Goal: Task Accomplishment & Management: Use online tool/utility

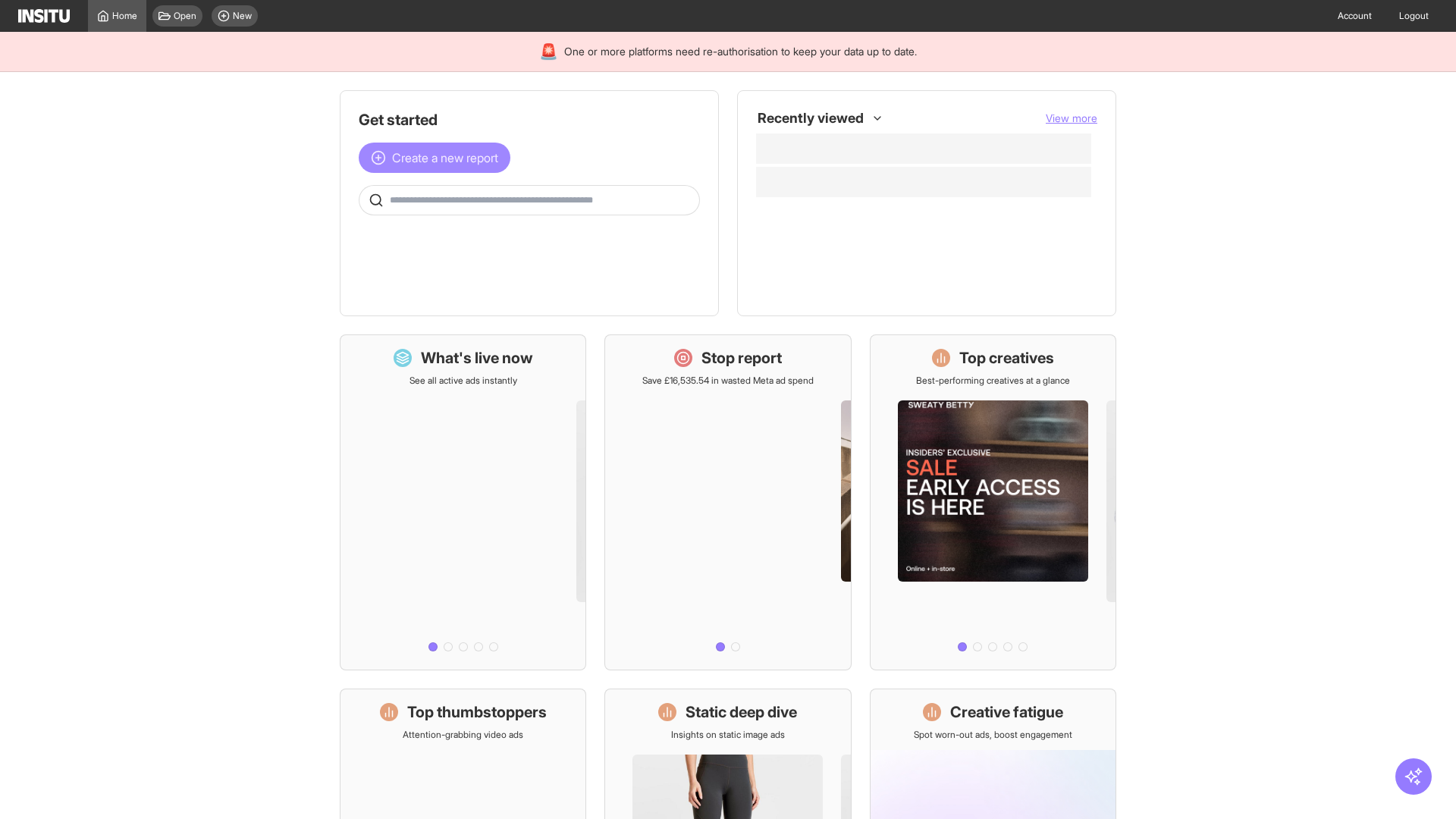
click at [438, 158] on span "Create a new report" at bounding box center [445, 158] width 106 height 18
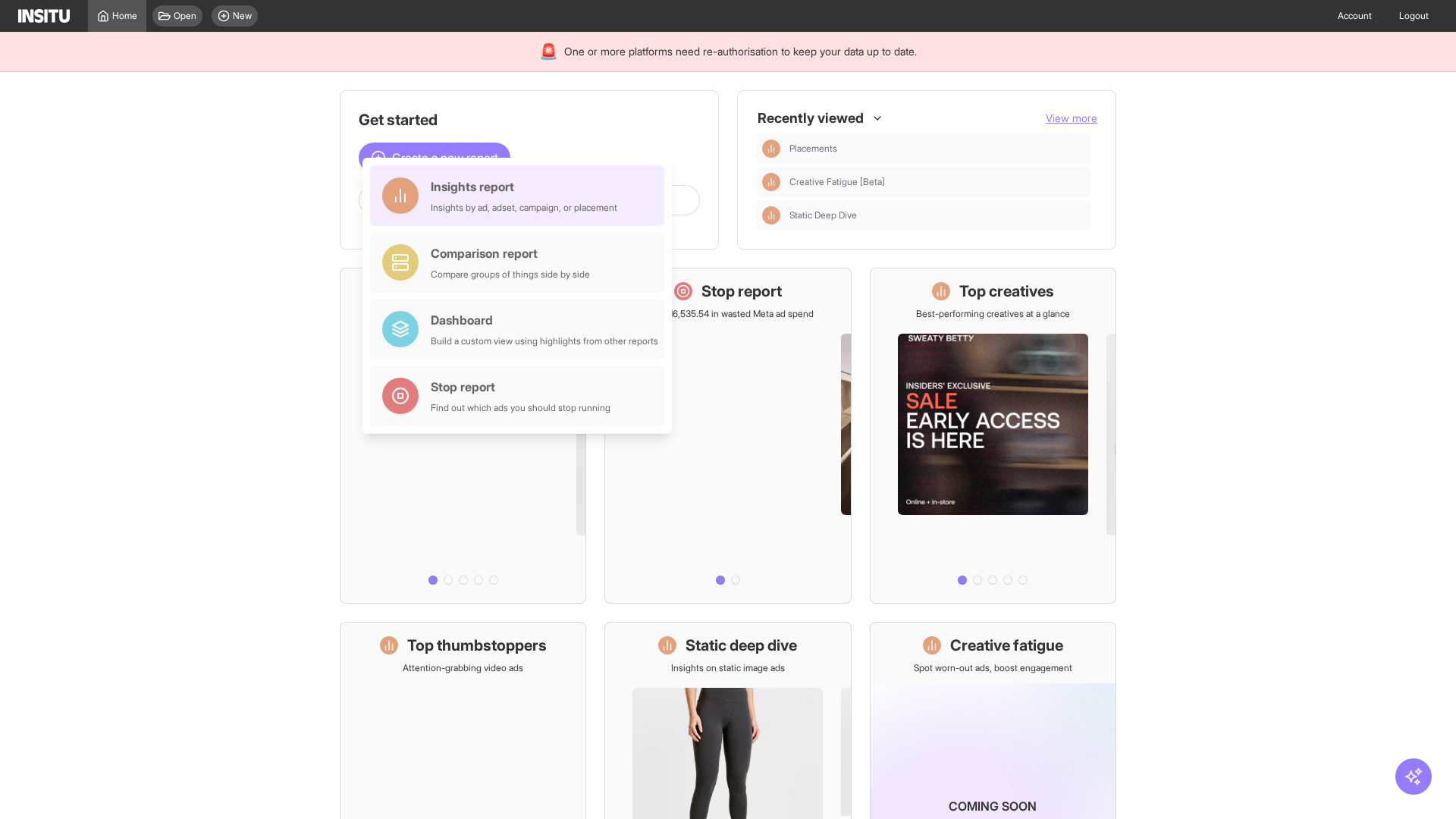
click at [521, 196] on div "Insights report Insights by ad, adset, campaign, or placement" at bounding box center [524, 196] width 186 height 37
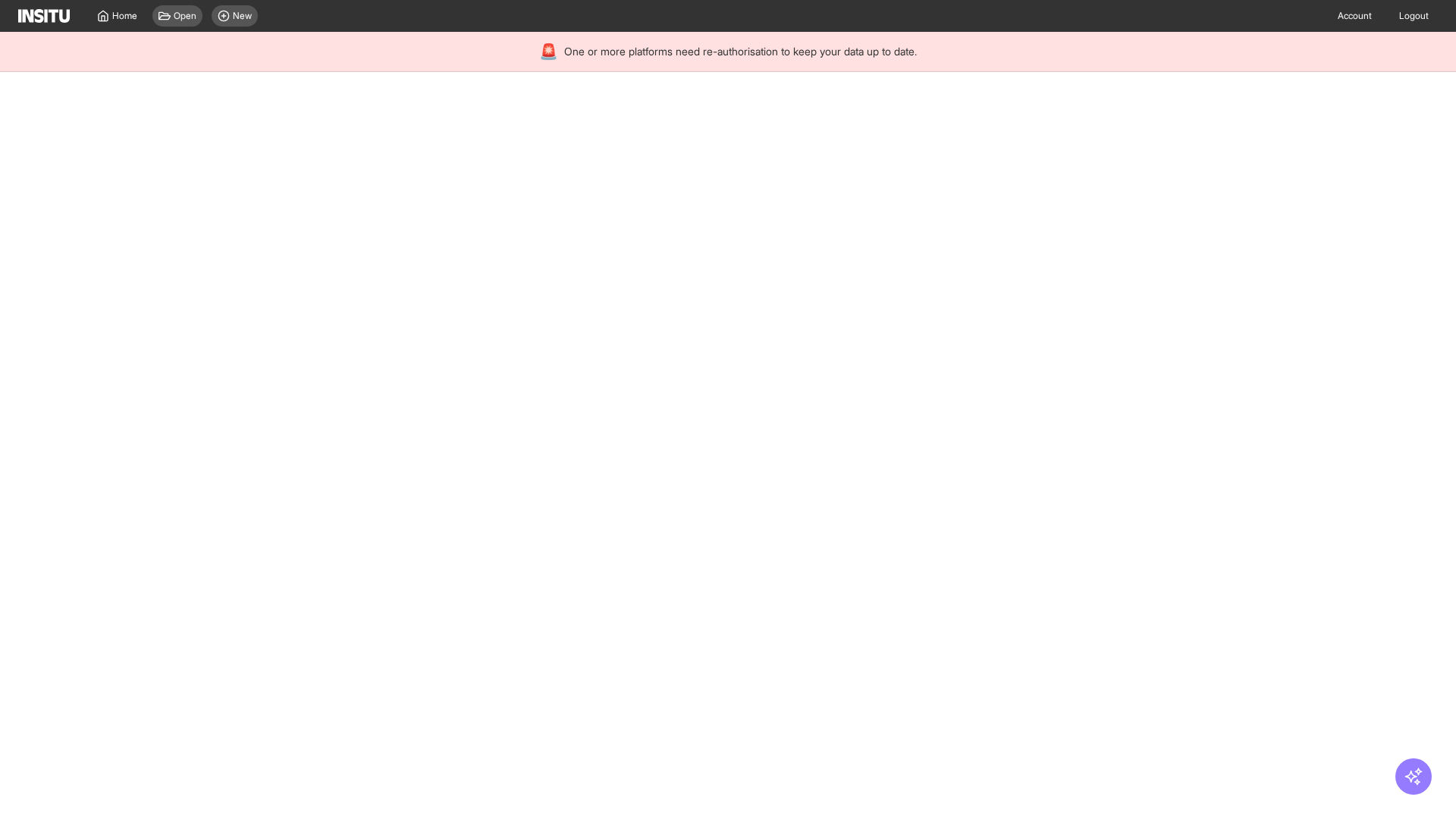
select select "**"
